Goal: Task Accomplishment & Management: Use online tool/utility

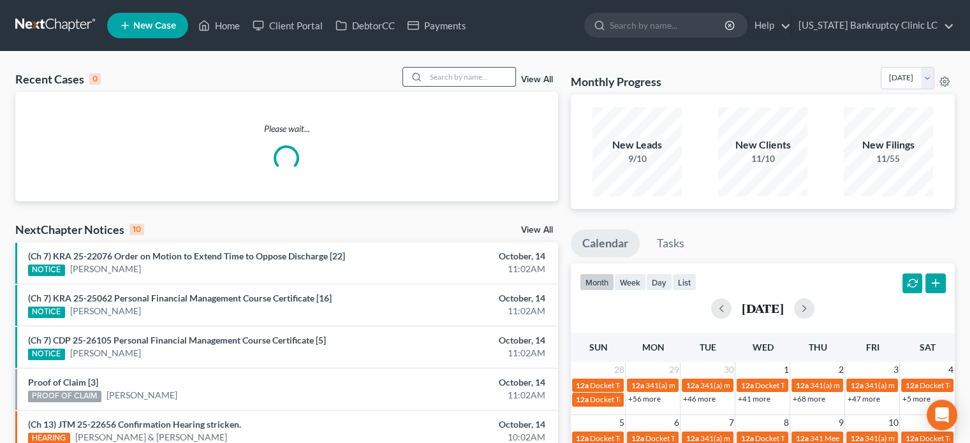
click at [462, 75] on input "search" at bounding box center [470, 77] width 89 height 18
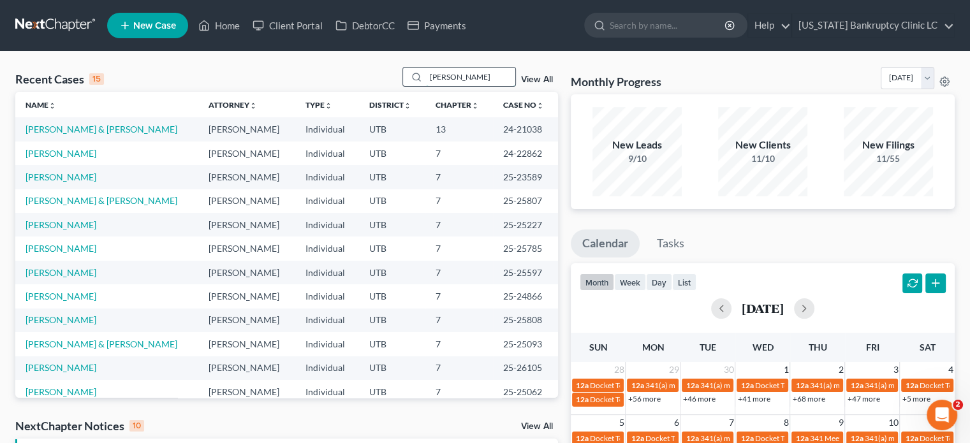
type input "[PERSON_NAME]"
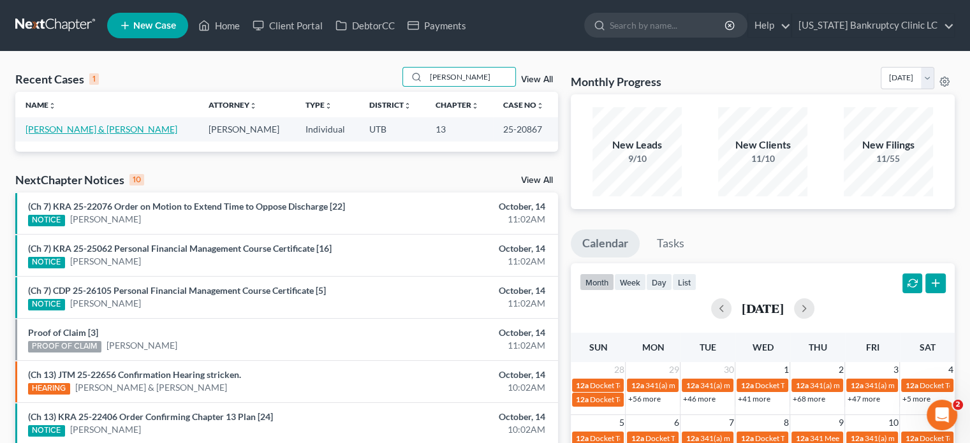
click at [104, 130] on link "[PERSON_NAME] & [PERSON_NAME]" at bounding box center [102, 129] width 152 height 11
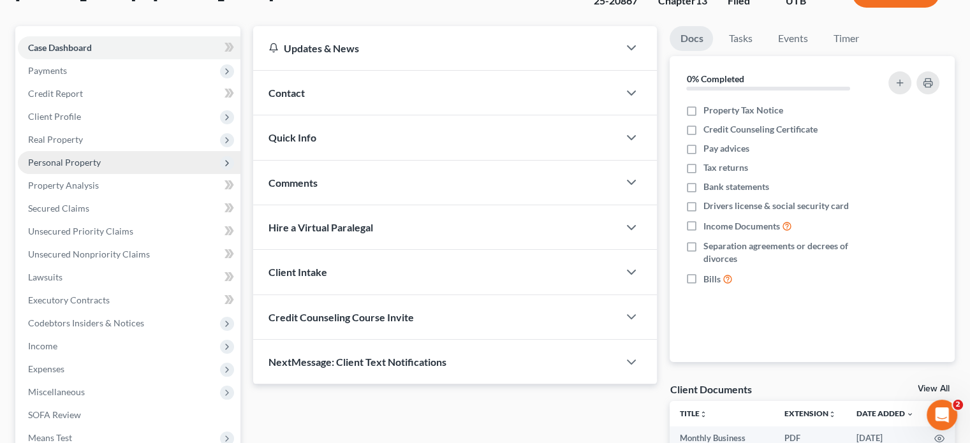
scroll to position [128, 0]
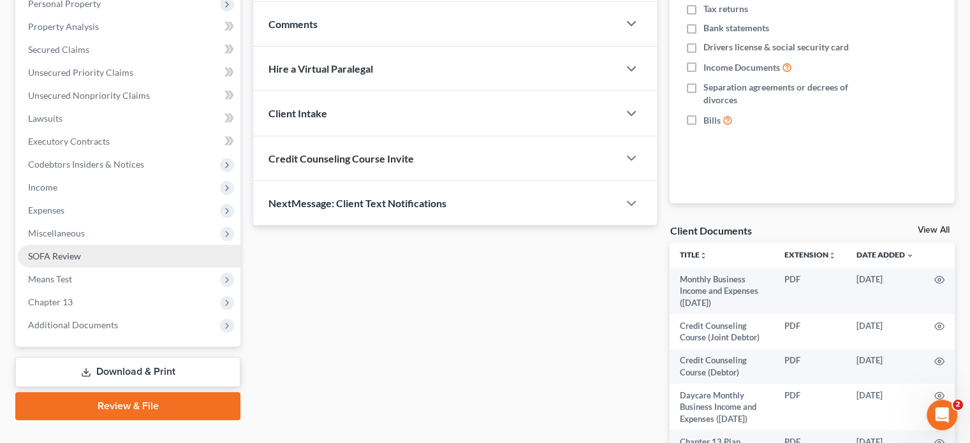
click at [80, 257] on span "SOFA Review" at bounding box center [54, 256] width 53 height 11
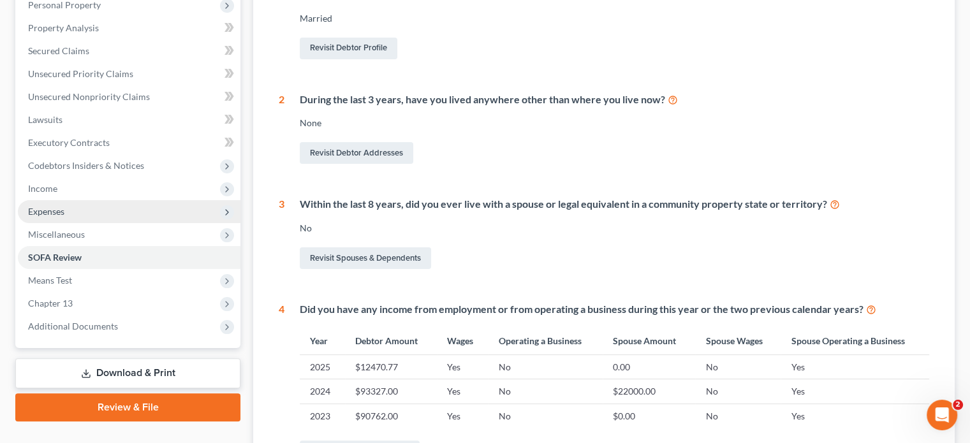
scroll to position [255, 0]
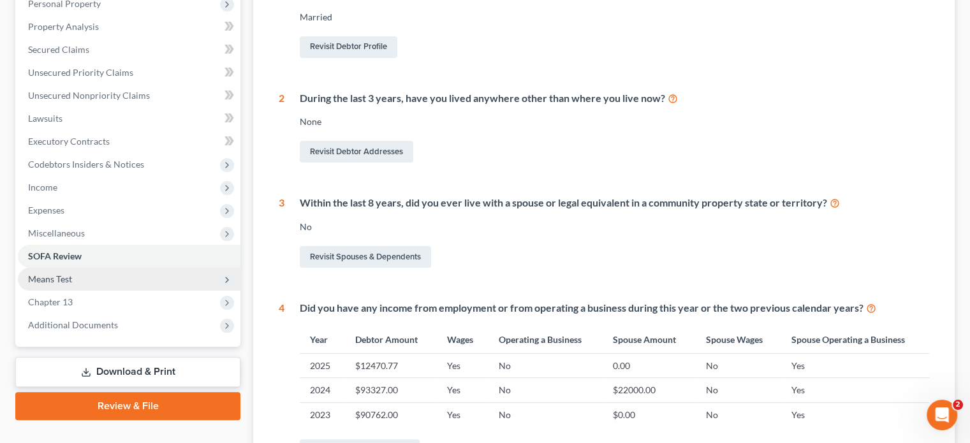
click at [80, 280] on span "Means Test" at bounding box center [129, 279] width 223 height 23
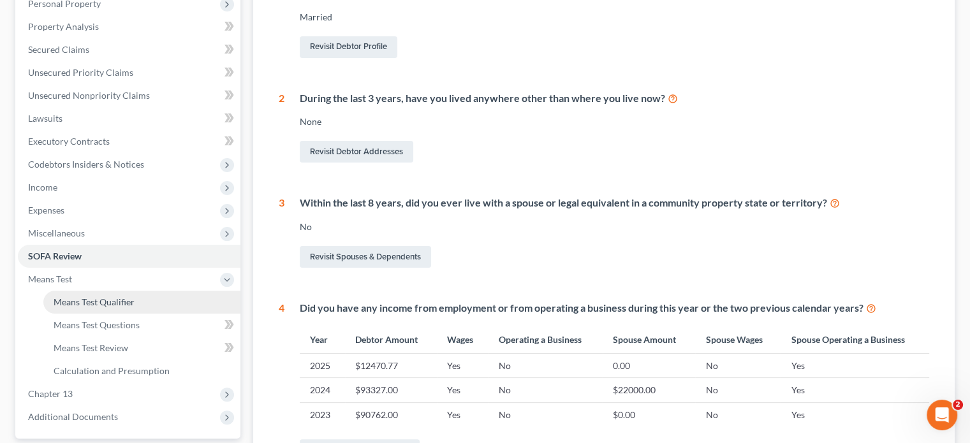
click at [85, 302] on span "Means Test Qualifier" at bounding box center [94, 302] width 81 height 11
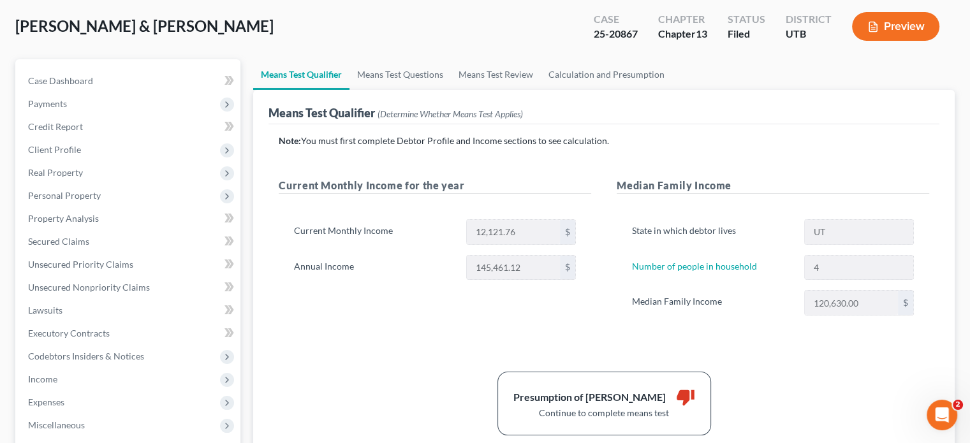
scroll to position [64, 0]
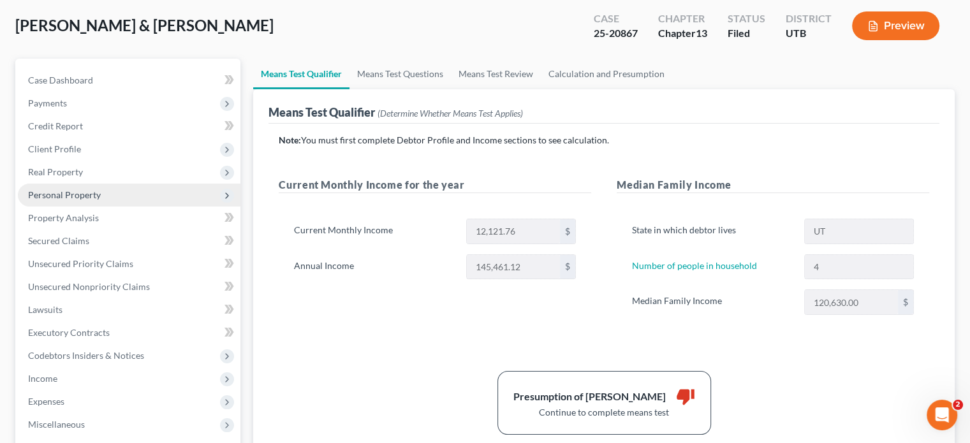
click at [101, 193] on span "Personal Property" at bounding box center [129, 195] width 223 height 23
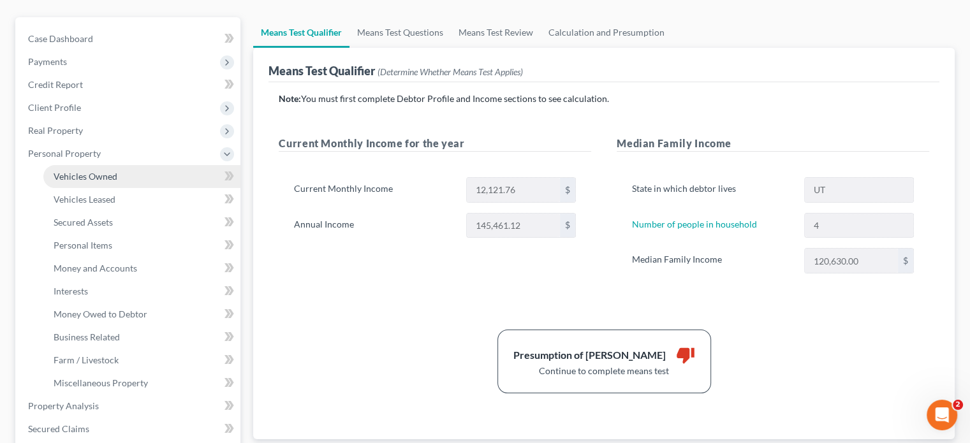
scroll to position [128, 0]
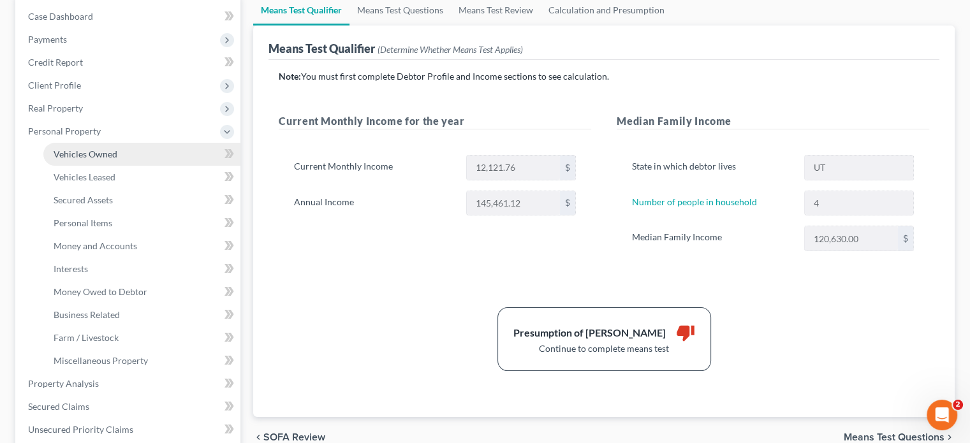
click at [115, 158] on span "Vehicles Owned" at bounding box center [86, 154] width 64 height 11
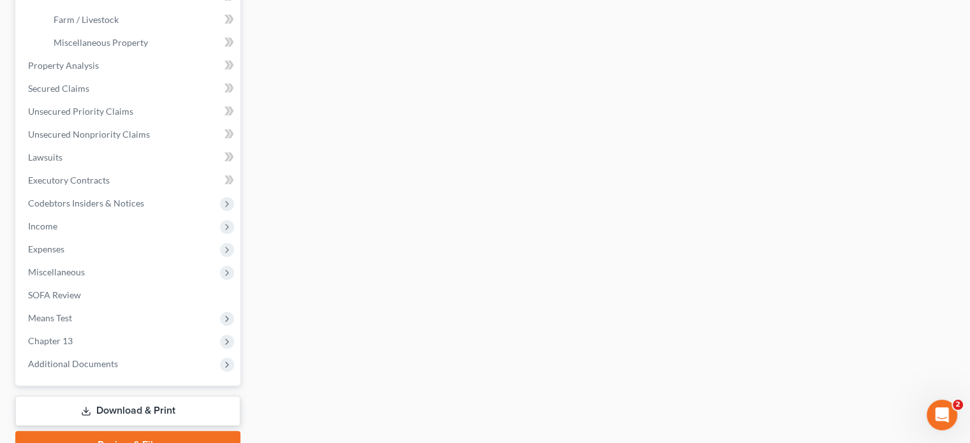
scroll to position [447, 0]
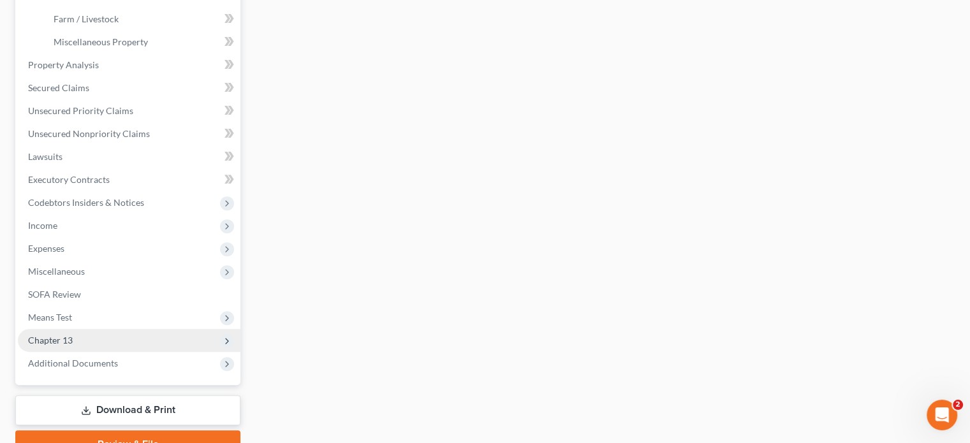
click at [107, 338] on span "Chapter 13" at bounding box center [129, 340] width 223 height 23
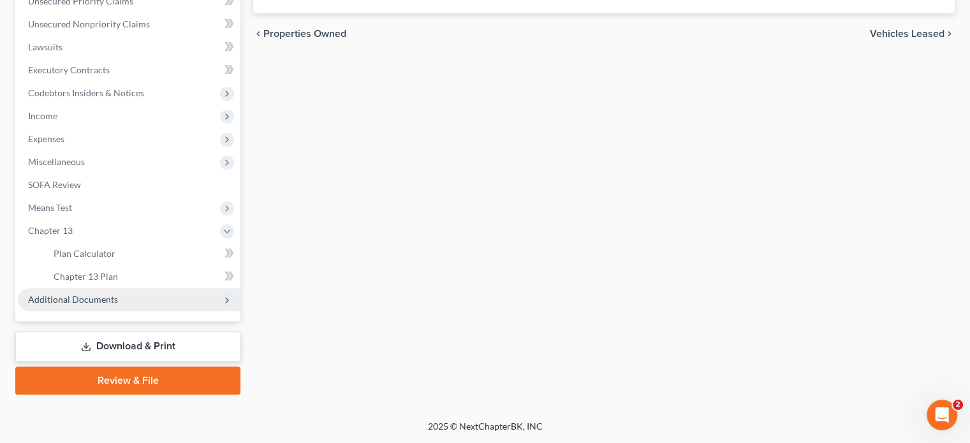
scroll to position [325, 0]
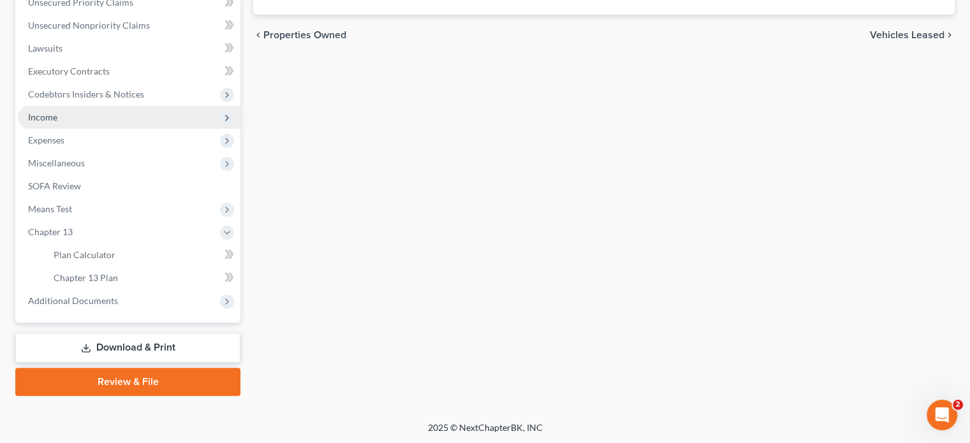
click at [136, 115] on span "Income" at bounding box center [129, 117] width 223 height 23
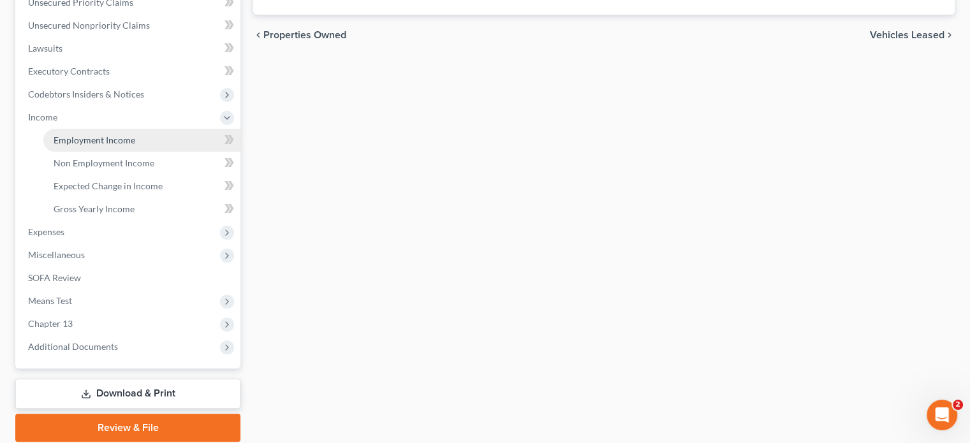
click at [118, 137] on span "Employment Income" at bounding box center [95, 140] width 82 height 11
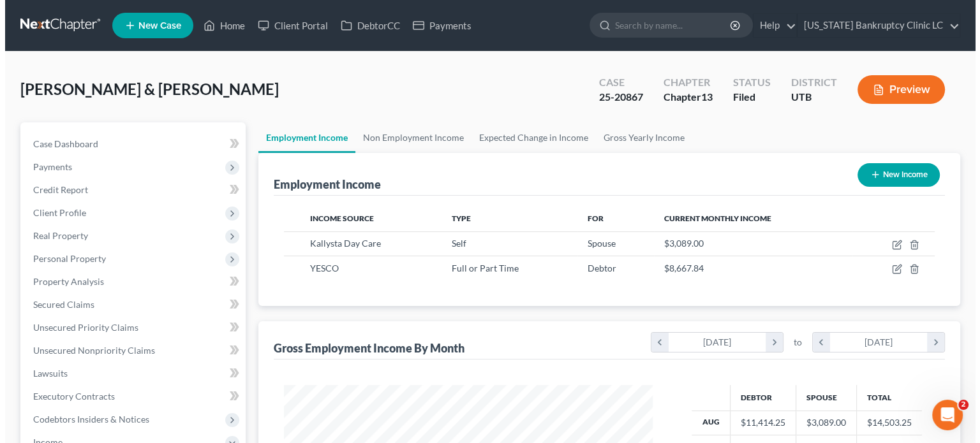
scroll to position [227, 394]
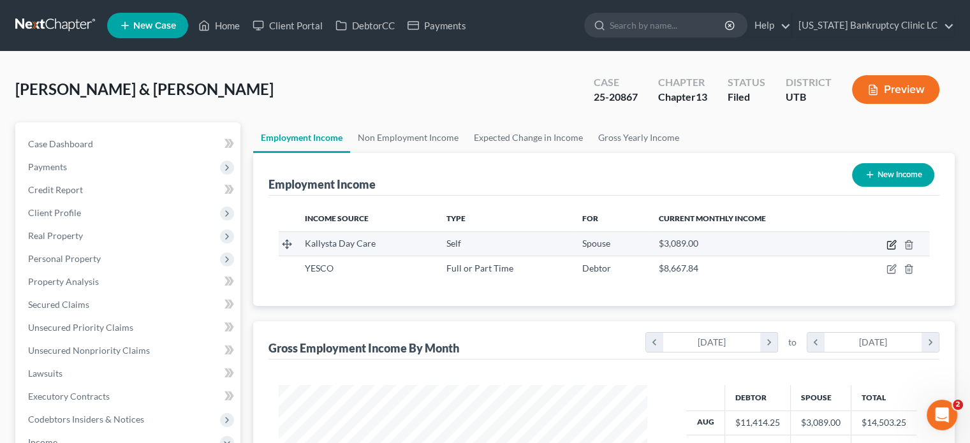
click at [893, 244] on icon "button" at bounding box center [893, 243] width 6 height 6
select select "1"
select select "0"
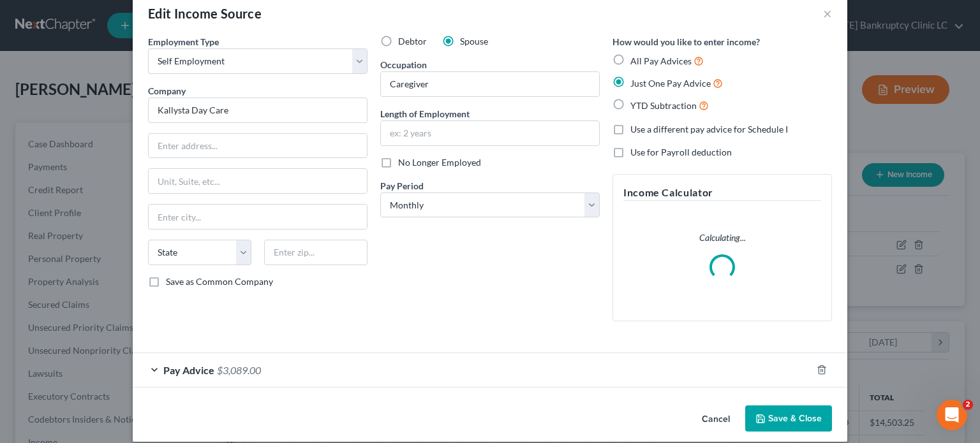
scroll to position [37, 0]
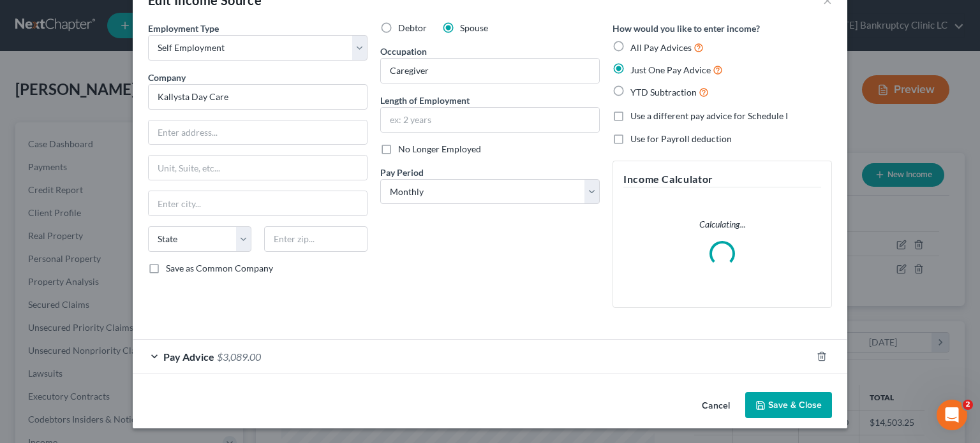
click at [152, 354] on div "Pay Advice $3,089.00" at bounding box center [472, 357] width 679 height 34
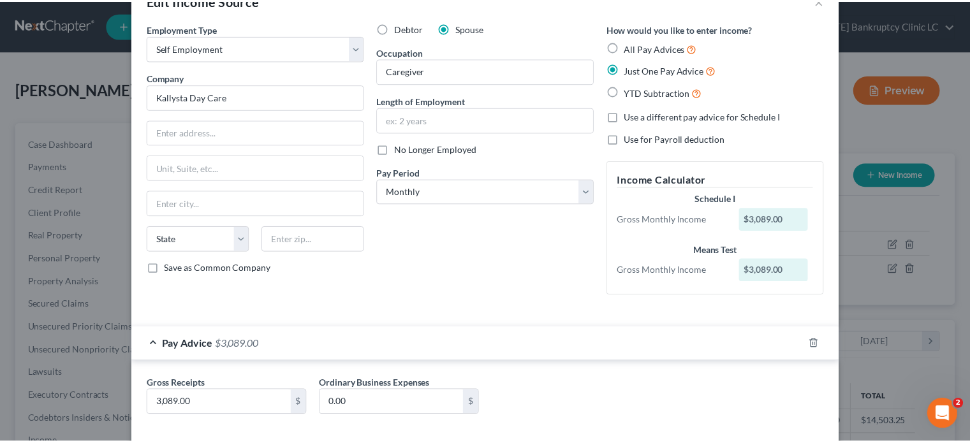
scroll to position [98, 0]
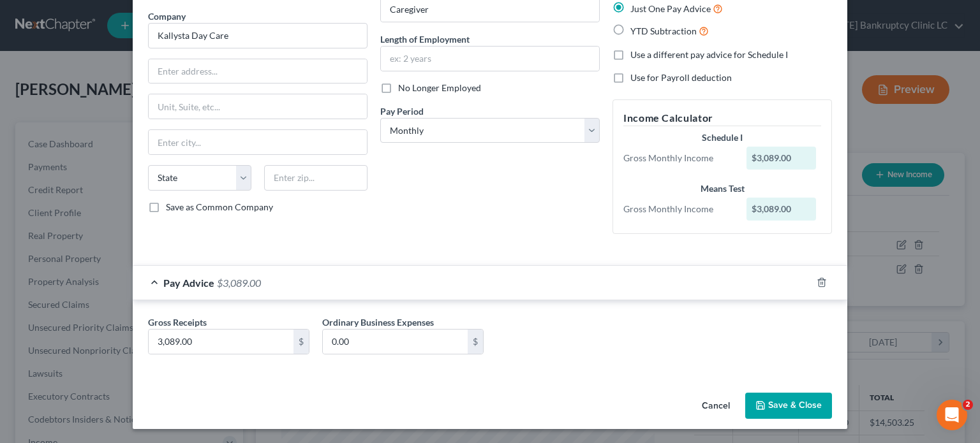
click at [711, 404] on button "Cancel" at bounding box center [715, 407] width 48 height 26
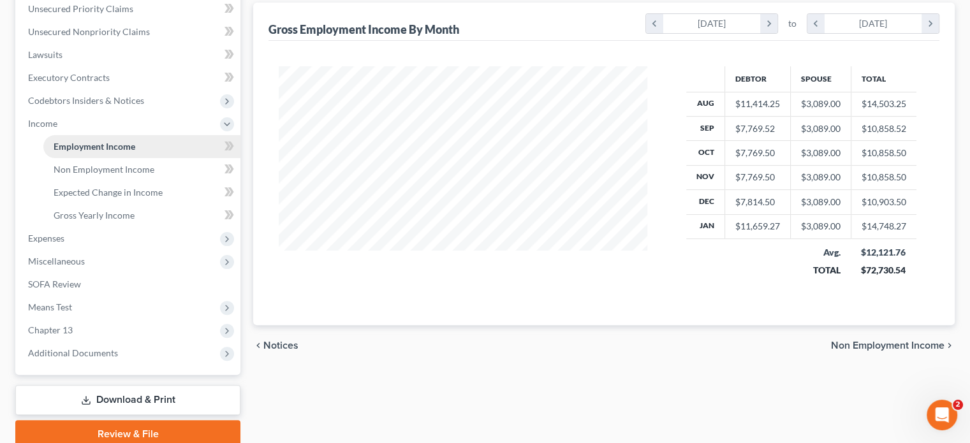
scroll to position [371, 0]
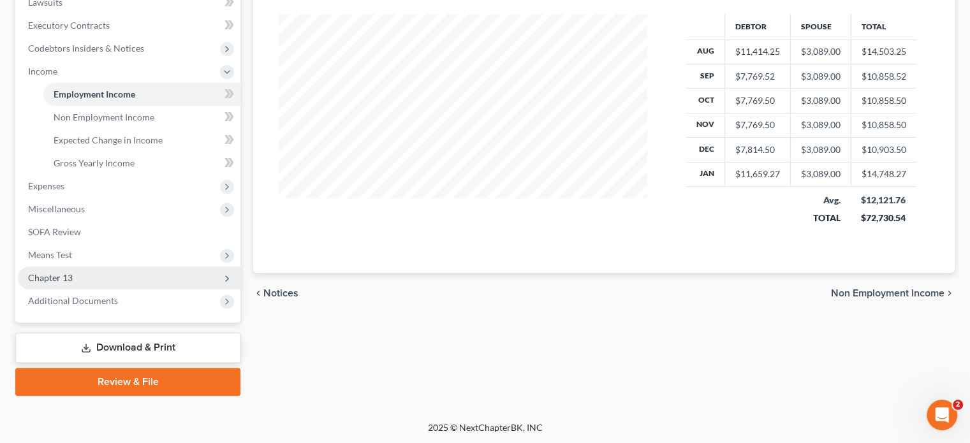
click at [95, 273] on span "Chapter 13" at bounding box center [129, 278] width 223 height 23
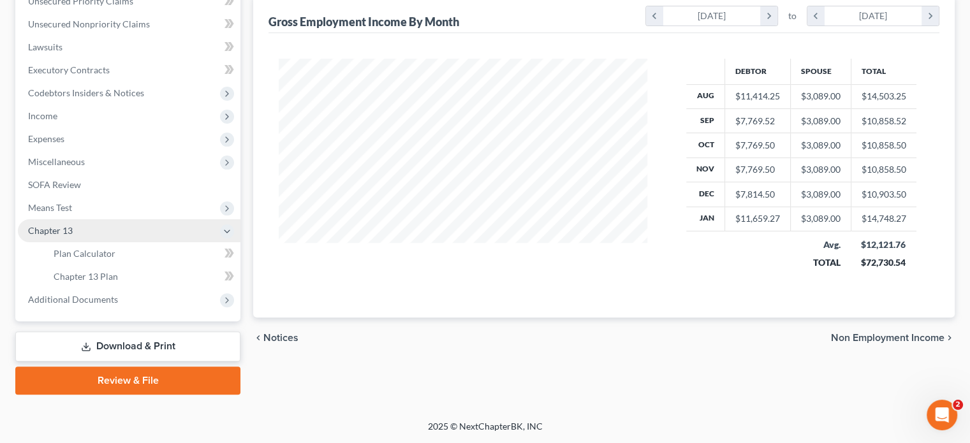
scroll to position [325, 0]
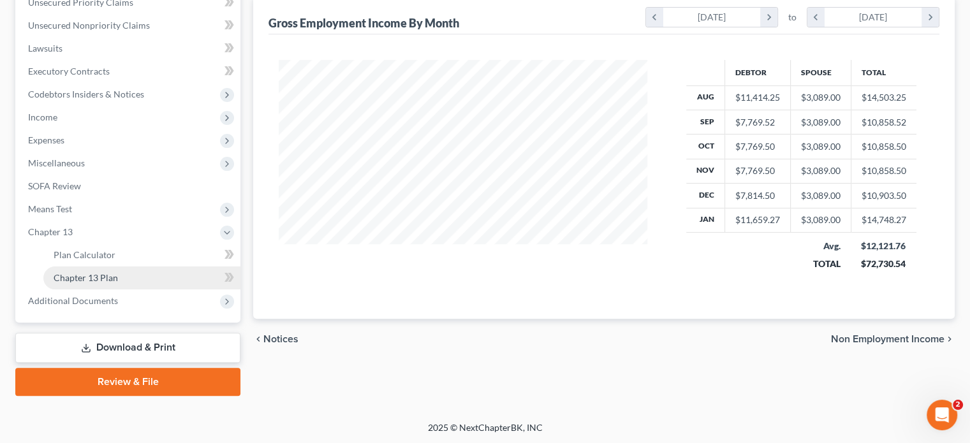
click at [120, 283] on link "Chapter 13 Plan" at bounding box center [141, 278] width 197 height 23
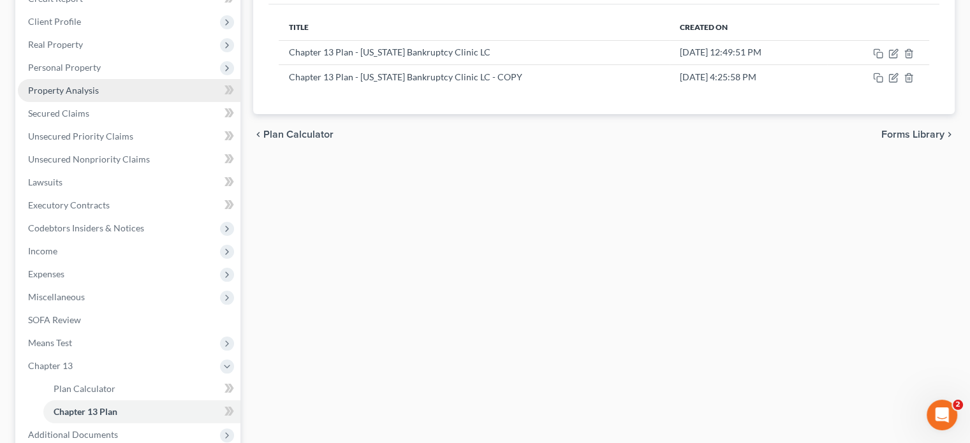
scroll to position [319, 0]
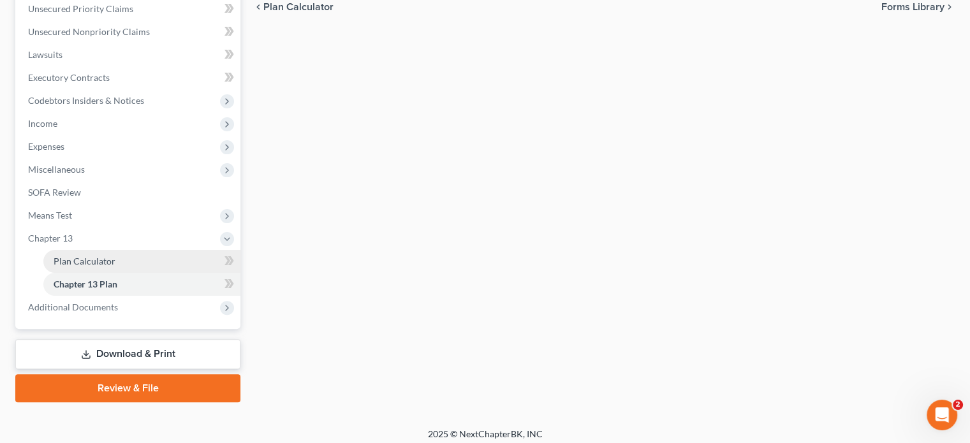
click at [126, 259] on link "Plan Calculator" at bounding box center [141, 261] width 197 height 23
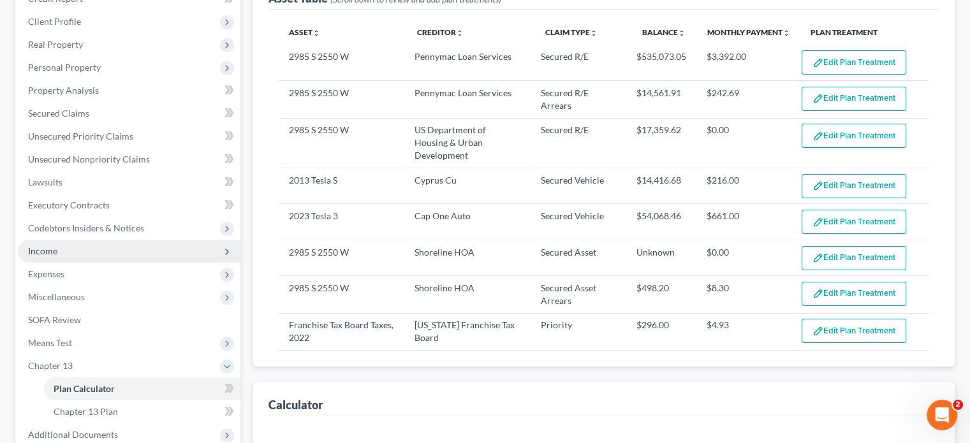
select select "59"
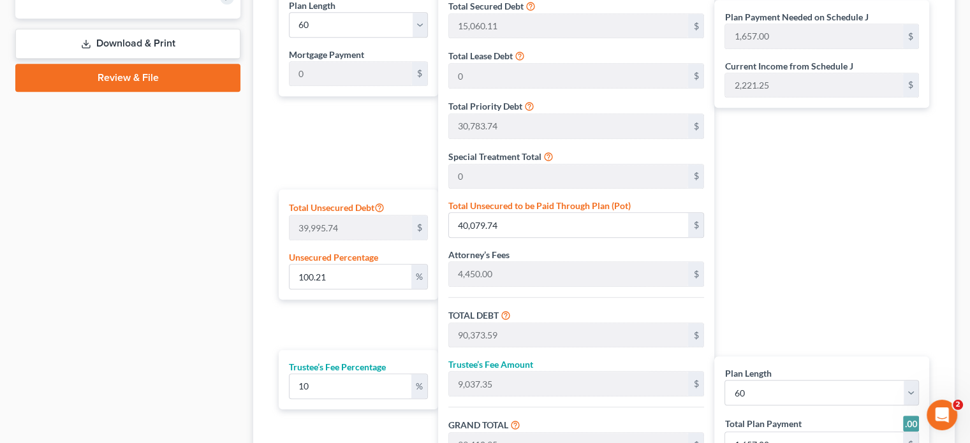
scroll to position [638, 0]
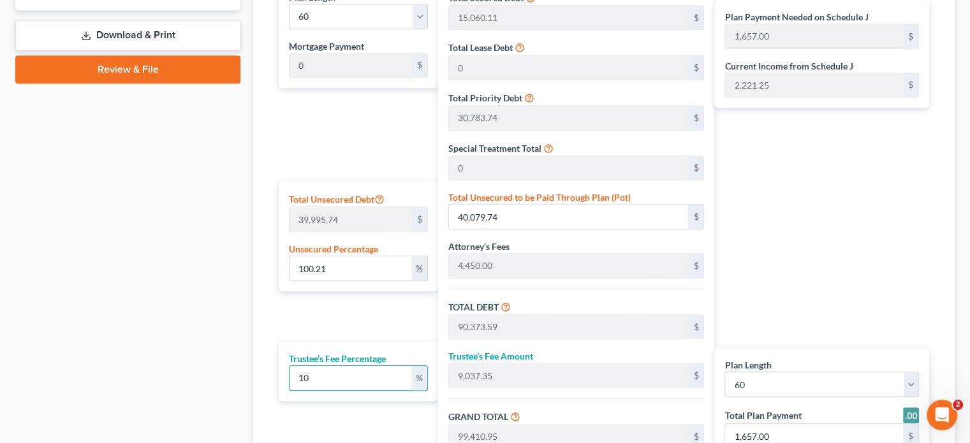
drag, startPoint x: 341, startPoint y: 373, endPoint x: 261, endPoint y: 367, distance: 79.9
click at [261, 367] on div "Calculator Plan Length 1 2 3 4 5 6 7 8 9 10 11 12 13 14 15 16 17 18 19 20 21 22…" at bounding box center [604, 225] width 702 height 578
type input "1"
type input "903.73"
type input "91,277.32"
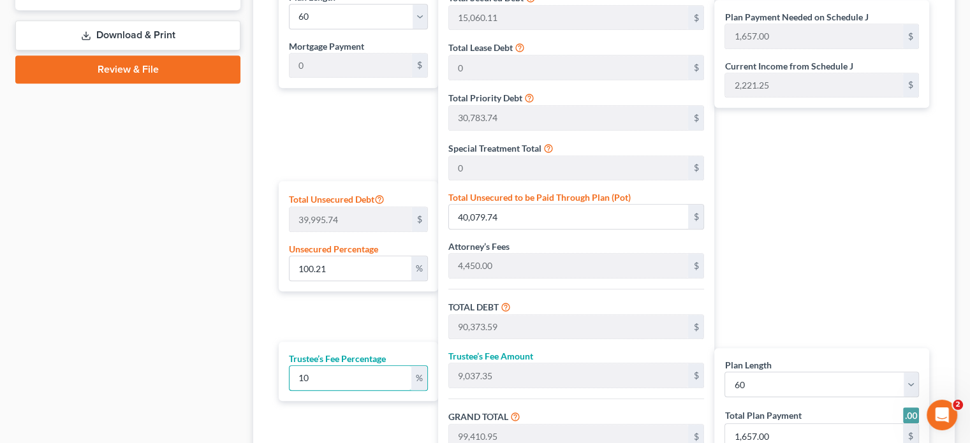
type input "1,521.00"
type input "10"
type input "9,037.35"
type input "99,410.95"
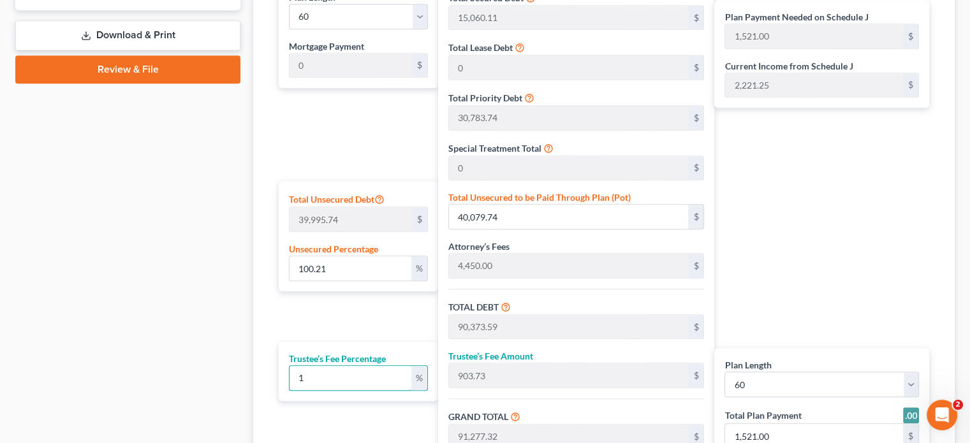
type input "1,657.00"
type input "100"
type input "90,373.59"
type input "180,747.18"
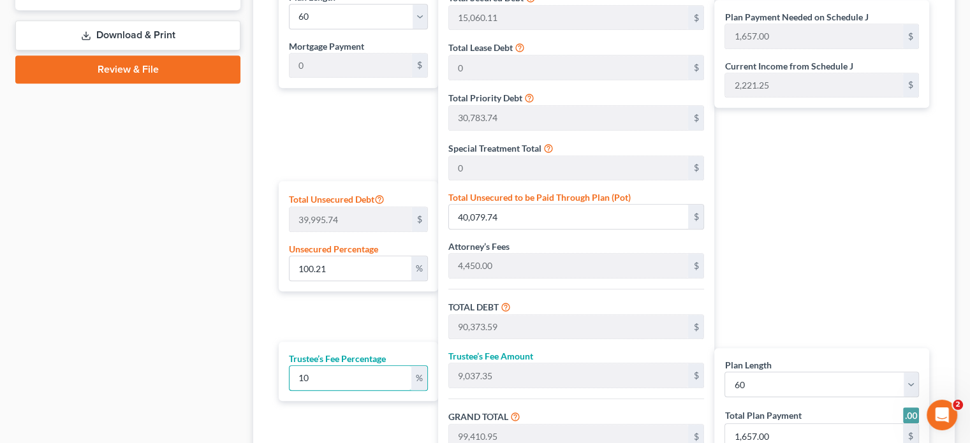
type input "3,012.00"
type input "100"
click at [199, 324] on div "Case Dashboard Payments Invoices Payments Payments Credit Report Client Profile" at bounding box center [128, 20] width 238 height 1070
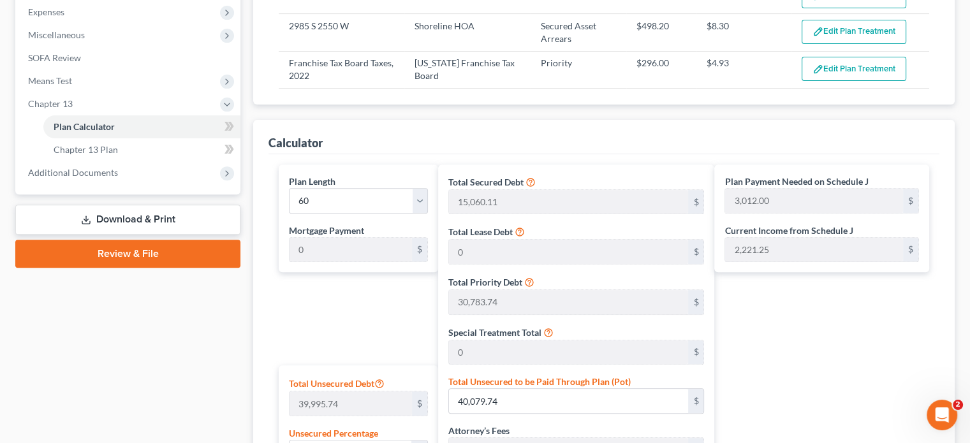
scroll to position [447, 0]
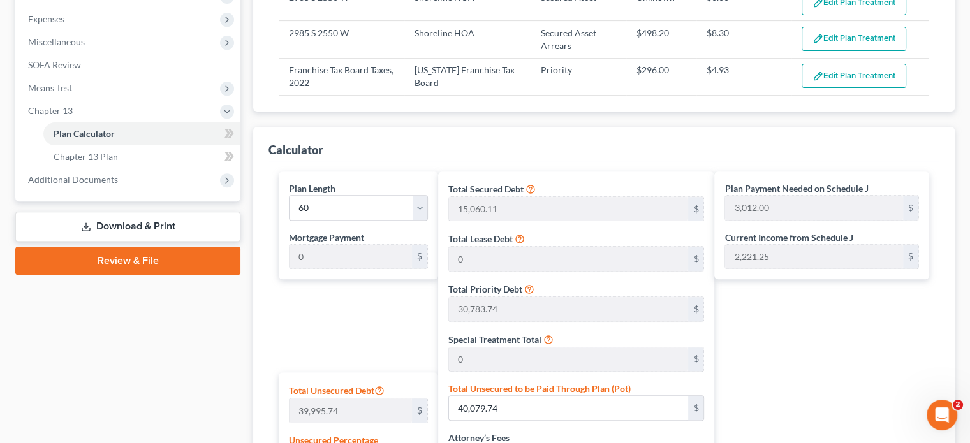
click at [151, 222] on link "Download & Print" at bounding box center [127, 227] width 225 height 30
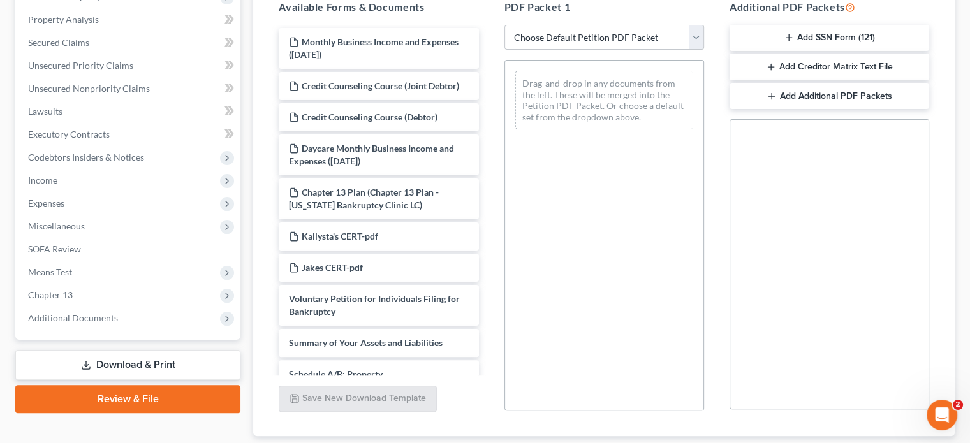
scroll to position [343, 0]
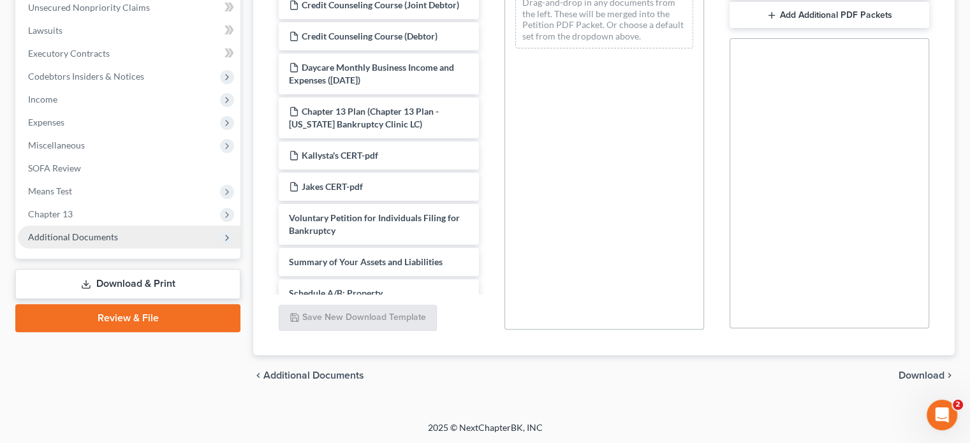
click at [121, 235] on span "Additional Documents" at bounding box center [129, 237] width 223 height 23
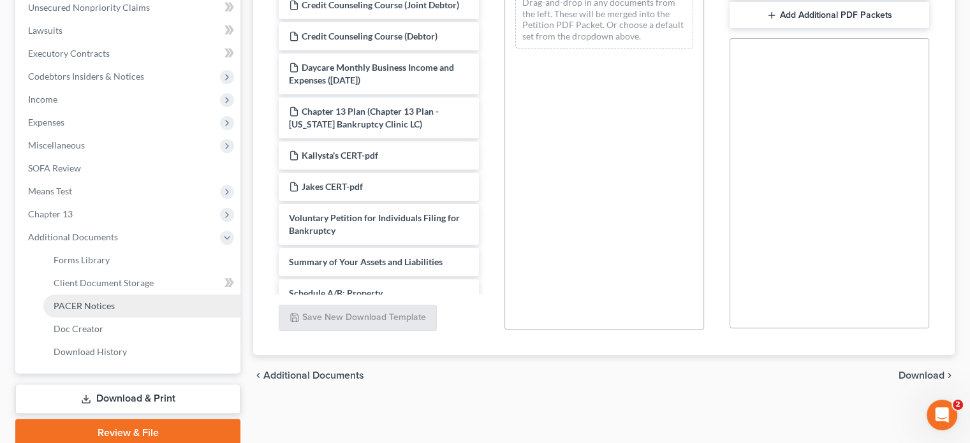
click at [119, 311] on link "PACER Notices" at bounding box center [141, 306] width 197 height 23
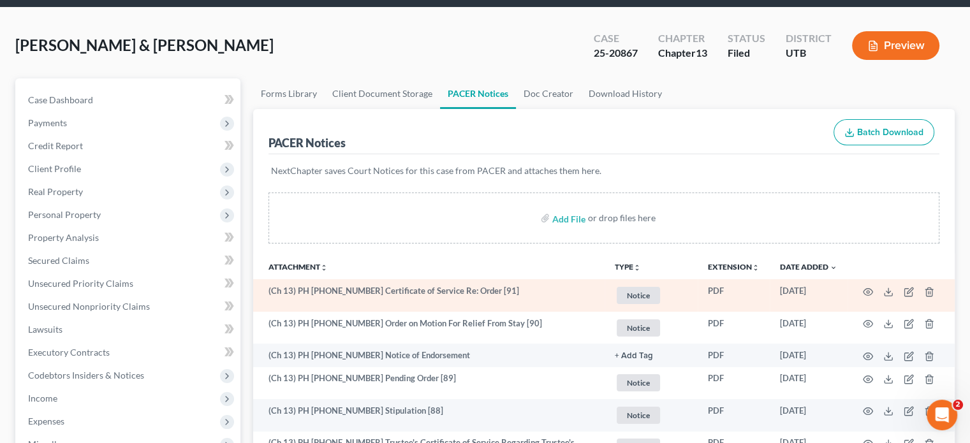
scroll to position [64, 0]
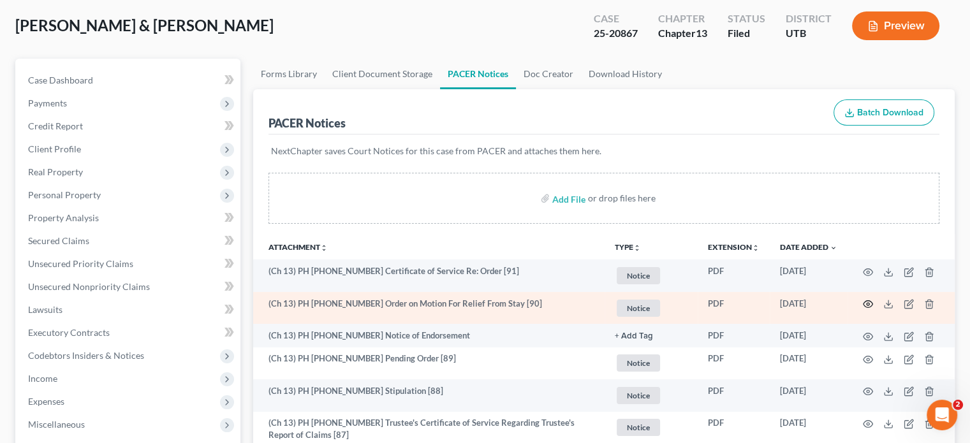
click at [869, 302] on icon "button" at bounding box center [868, 304] width 10 height 10
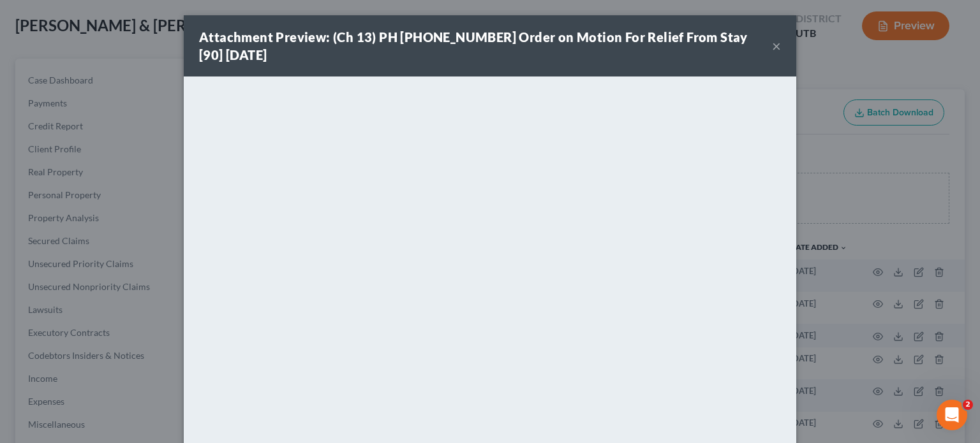
click at [772, 44] on button "×" at bounding box center [776, 45] width 9 height 15
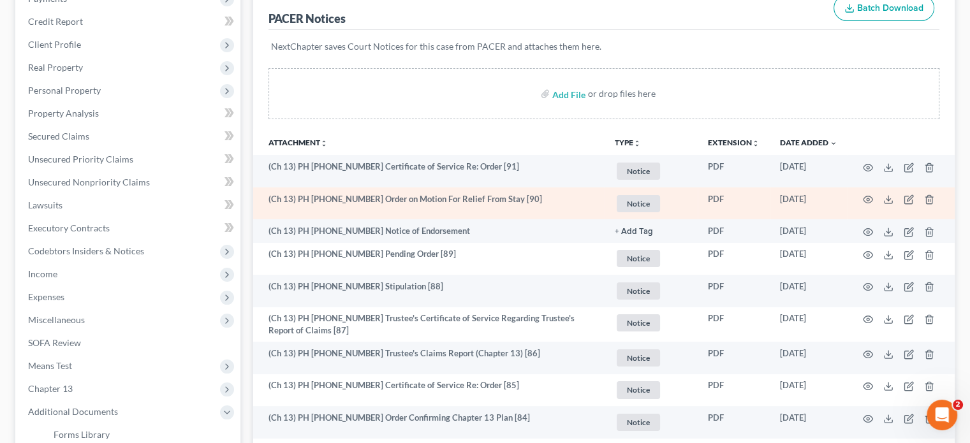
scroll to position [191, 0]
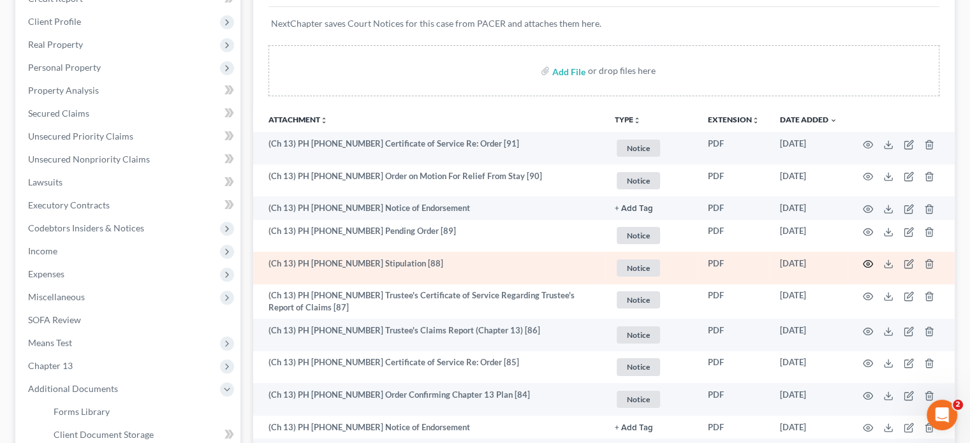
click at [868, 264] on icon "button" at bounding box center [868, 264] width 10 height 10
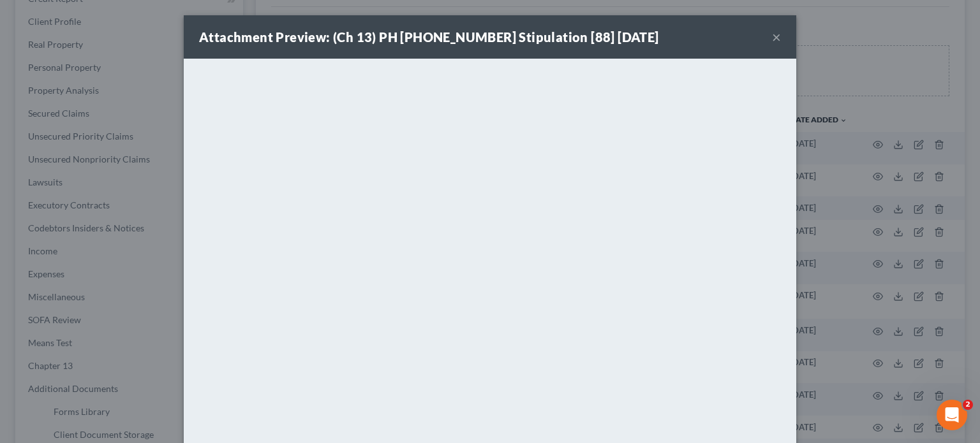
click at [772, 36] on button "×" at bounding box center [776, 36] width 9 height 15
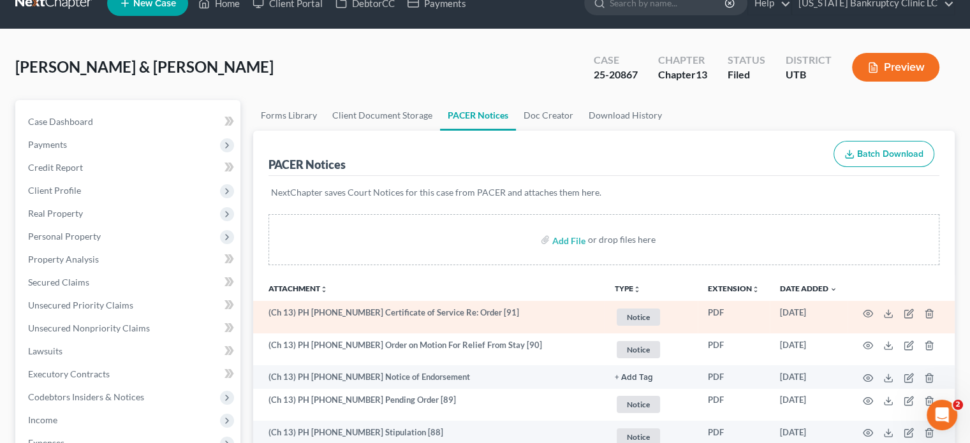
scroll to position [0, 0]
